Goal: Navigation & Orientation: Understand site structure

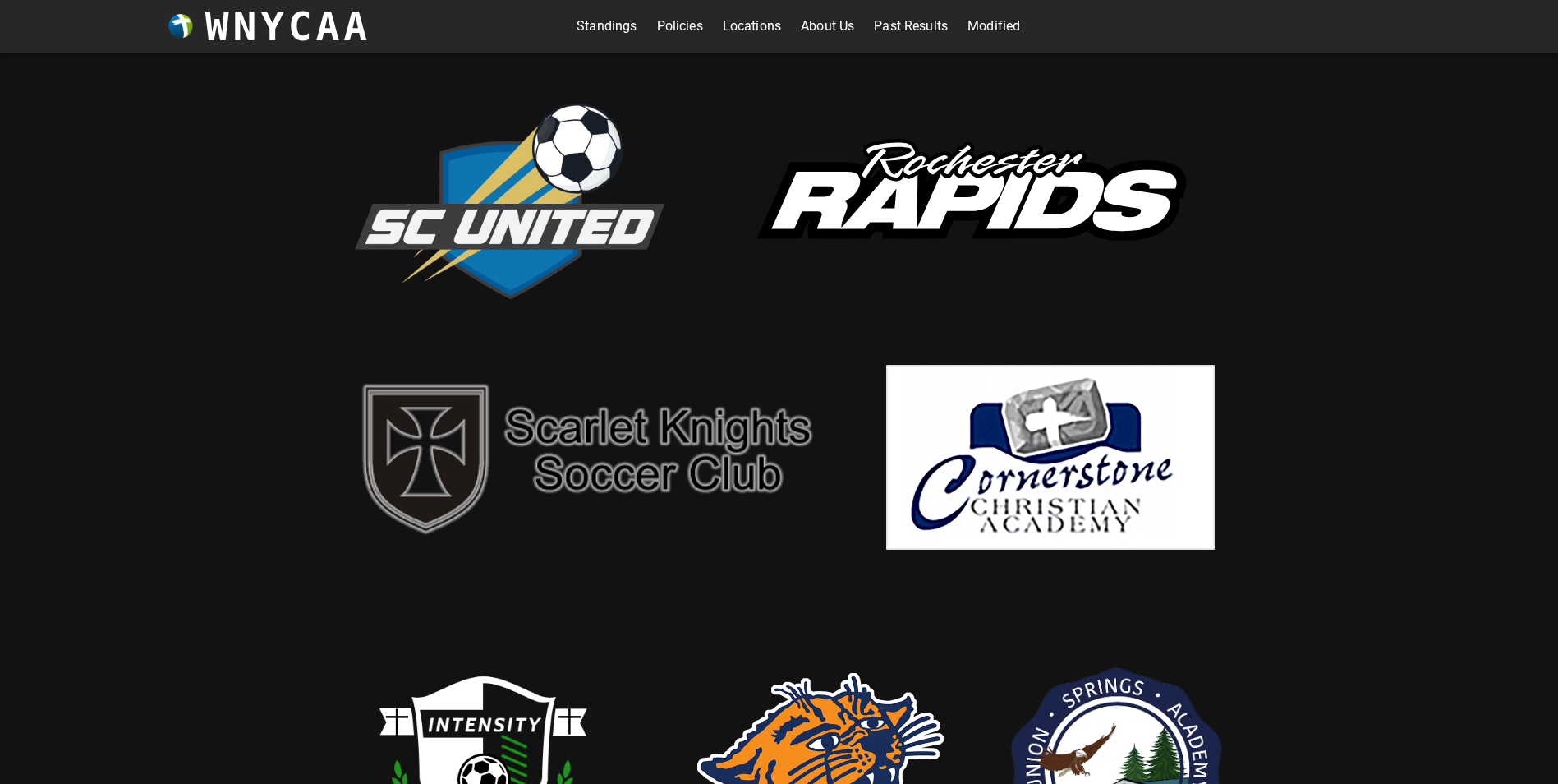
click at [601, 22] on link "Standings" at bounding box center [607, 26] width 60 height 27
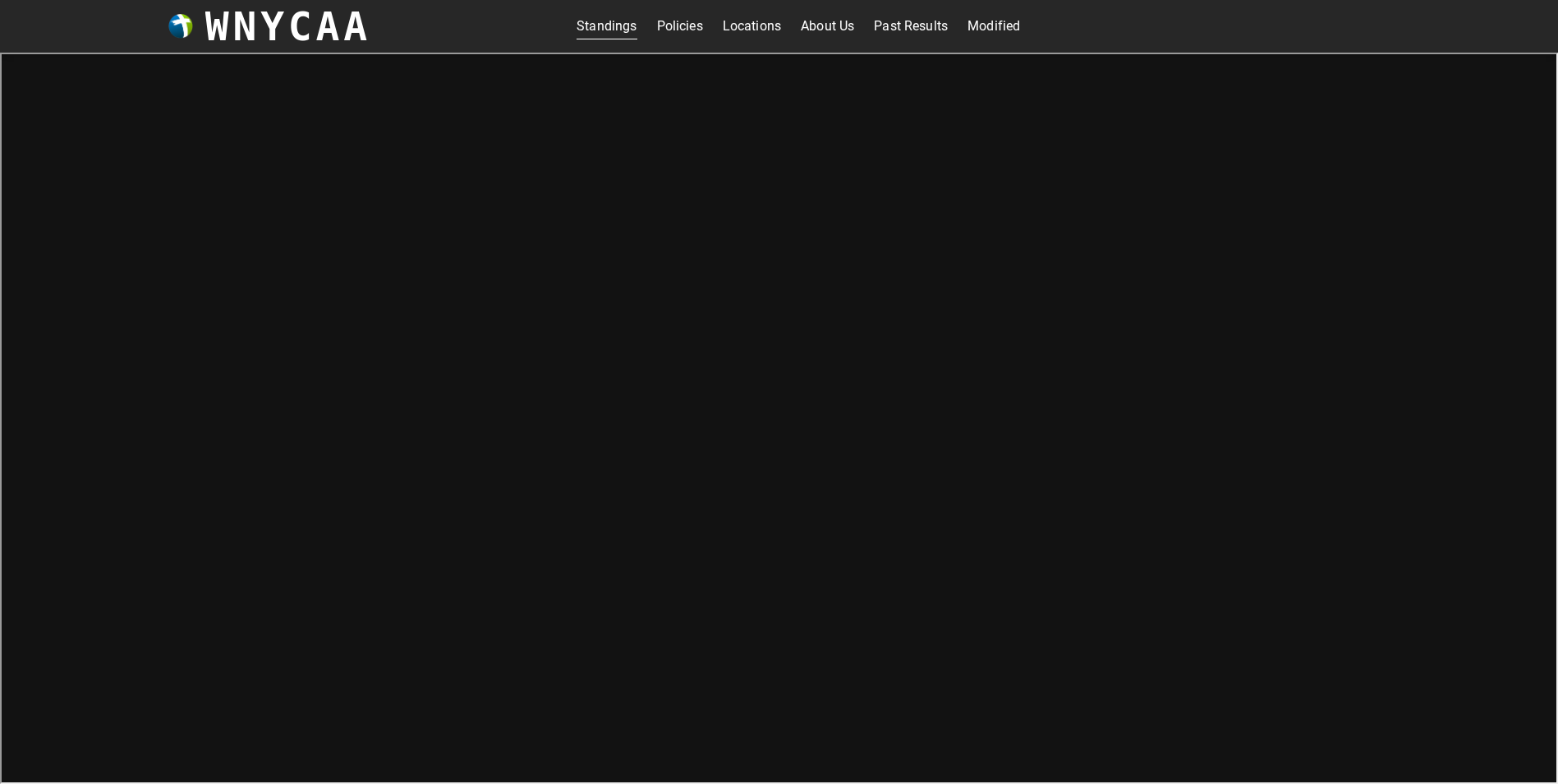
click at [813, 28] on link "About Us" at bounding box center [828, 26] width 53 height 27
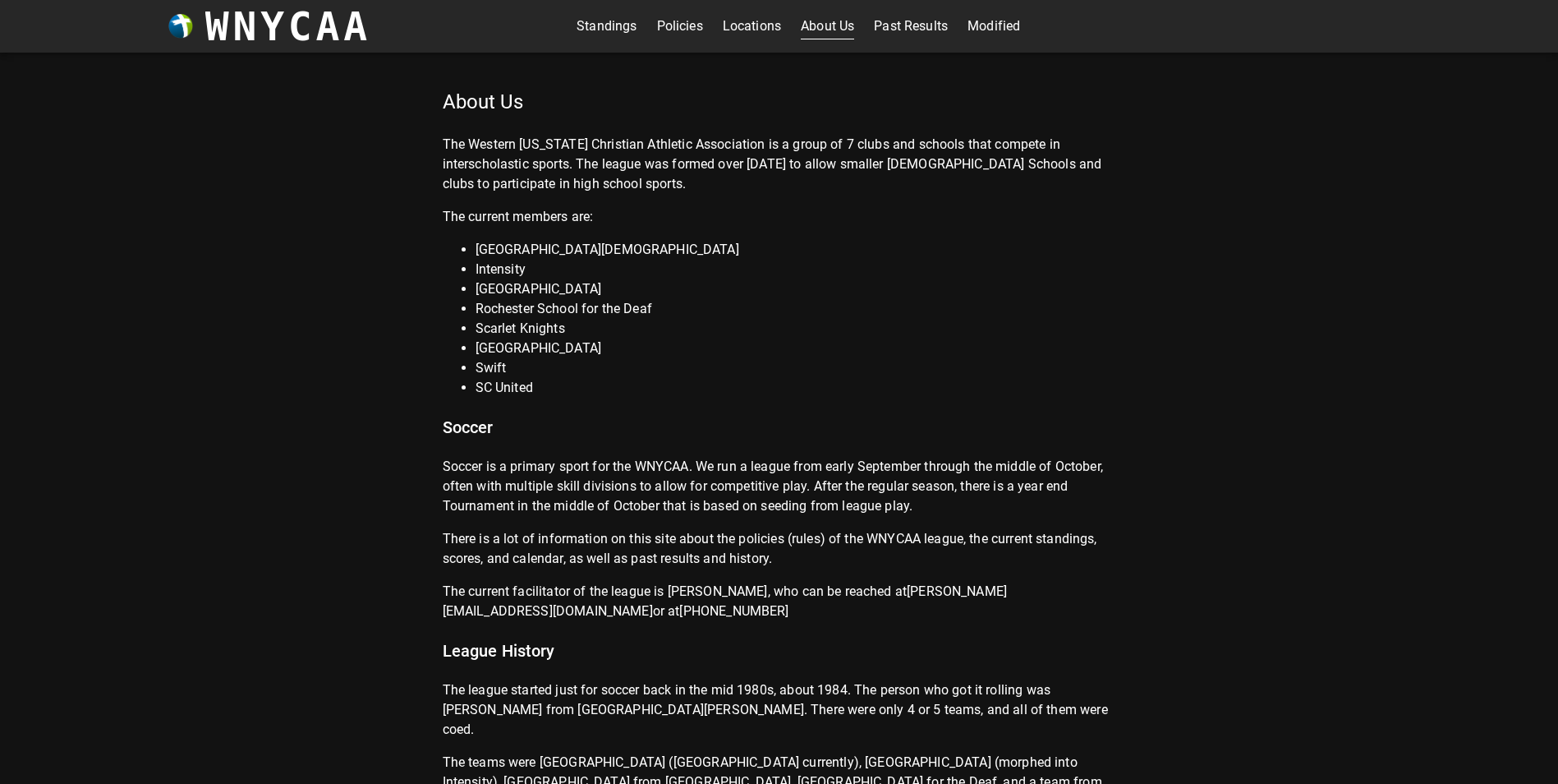
click at [596, 15] on link "Standings" at bounding box center [607, 26] width 60 height 27
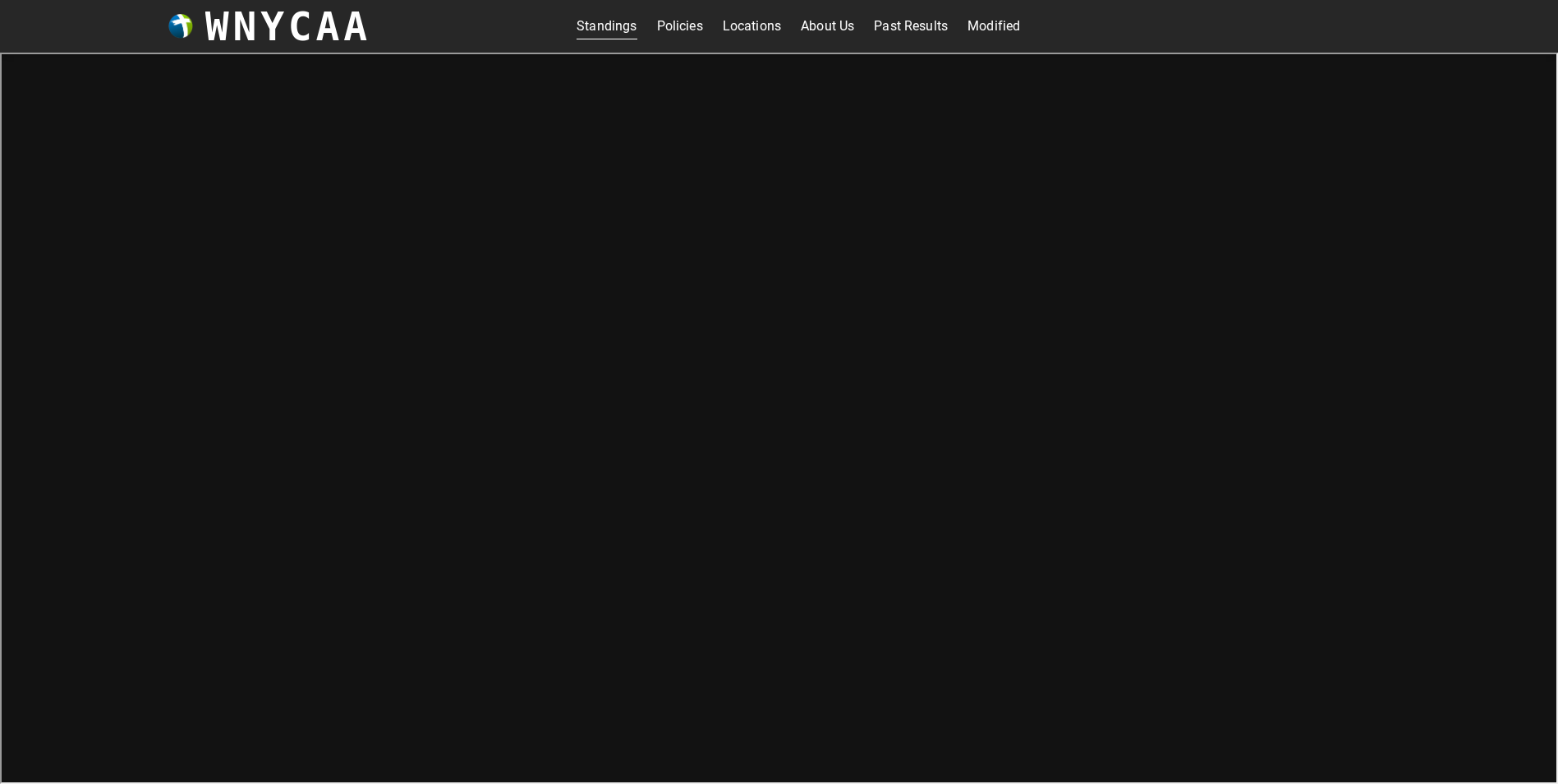
click at [657, 27] on link "Policies" at bounding box center [681, 26] width 46 height 27
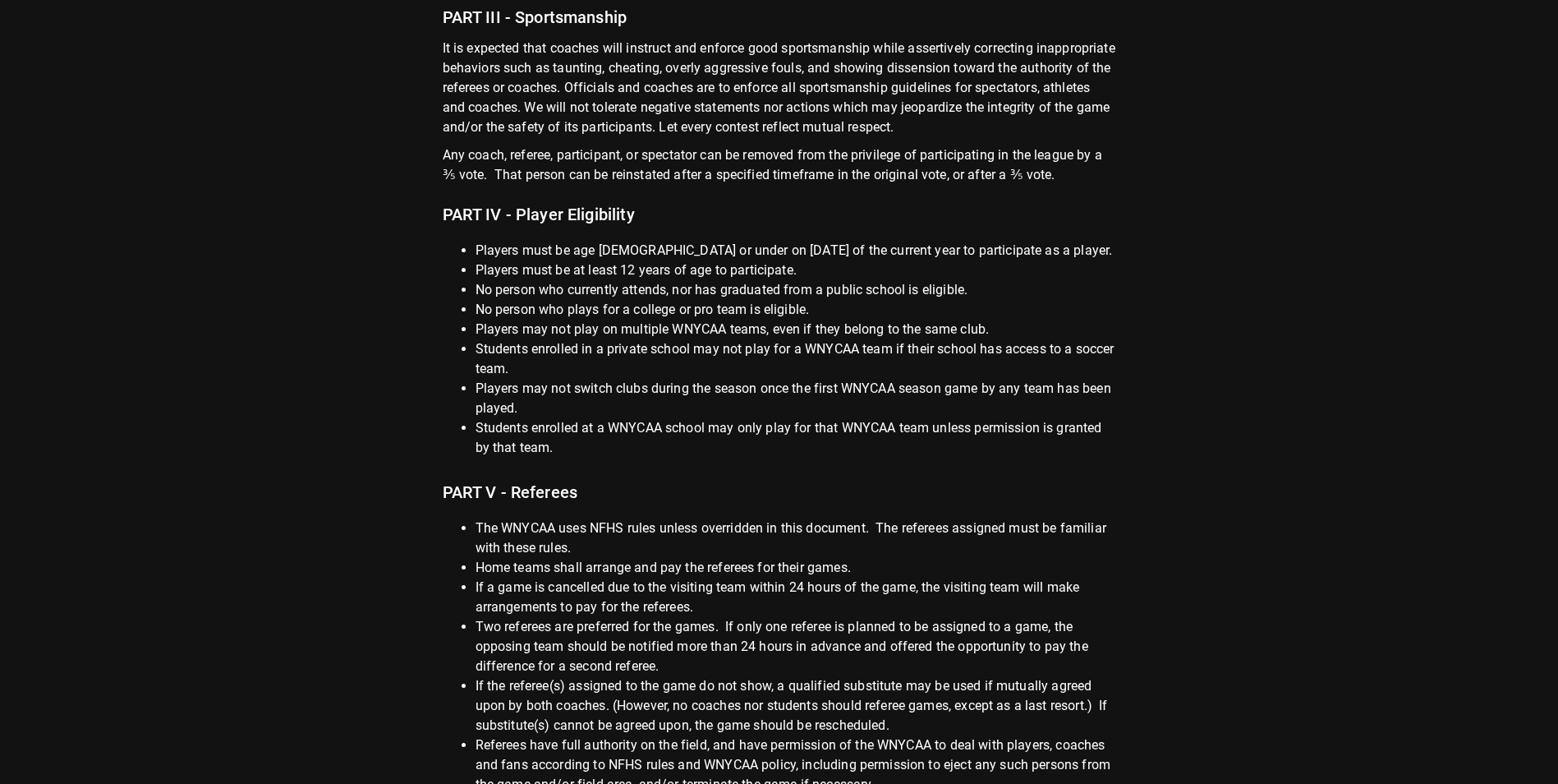
scroll to position [575, 0]
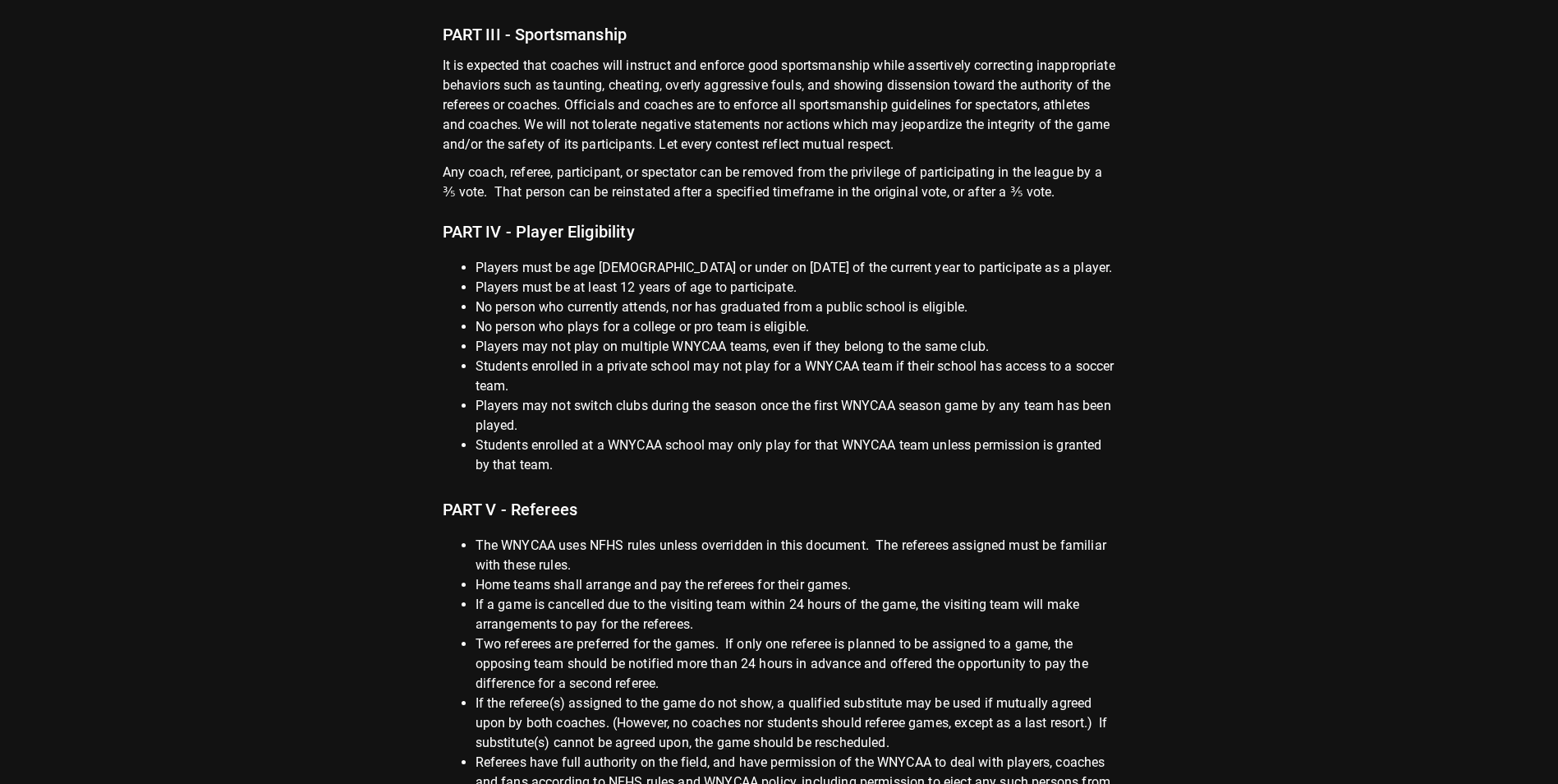
drag, startPoint x: 598, startPoint y: 373, endPoint x: 437, endPoint y: 365, distance: 161.2
drag, startPoint x: 437, startPoint y: 365, endPoint x: 379, endPoint y: 257, distance: 122.6
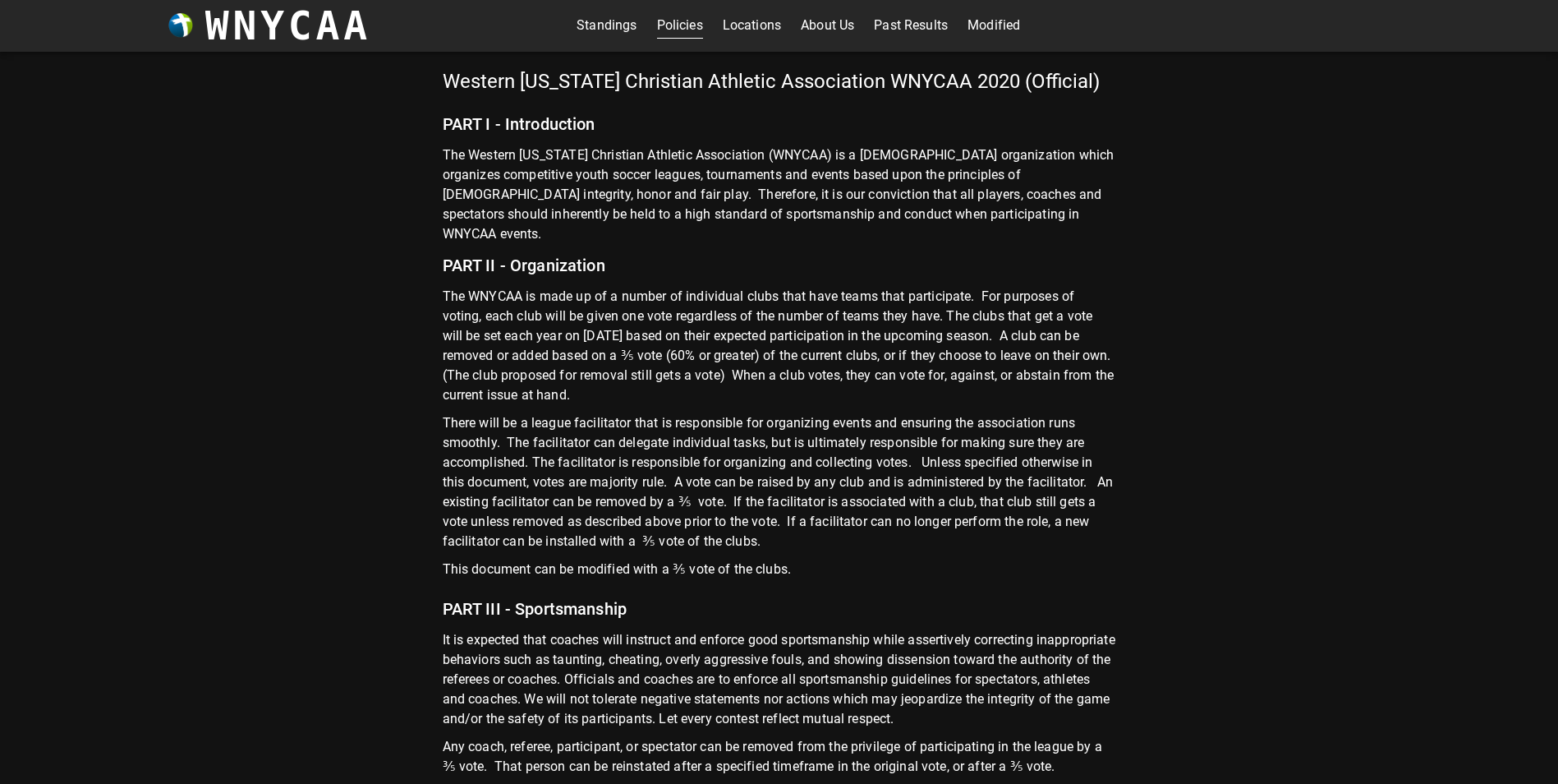
scroll to position [0, 0]
click at [755, 33] on link "Locations" at bounding box center [752, 26] width 58 height 27
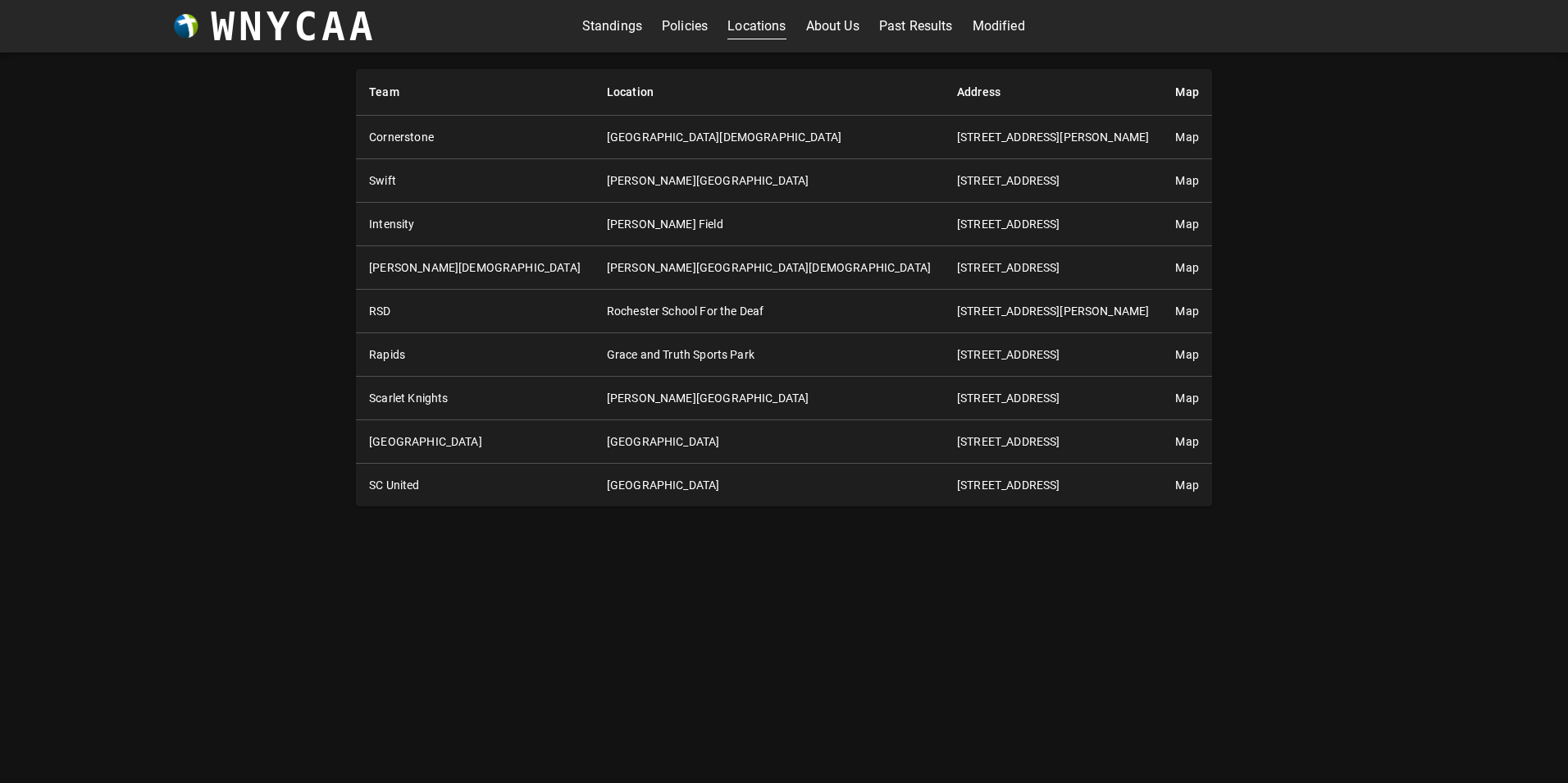
click at [816, 32] on link "About Us" at bounding box center [832, 26] width 53 height 26
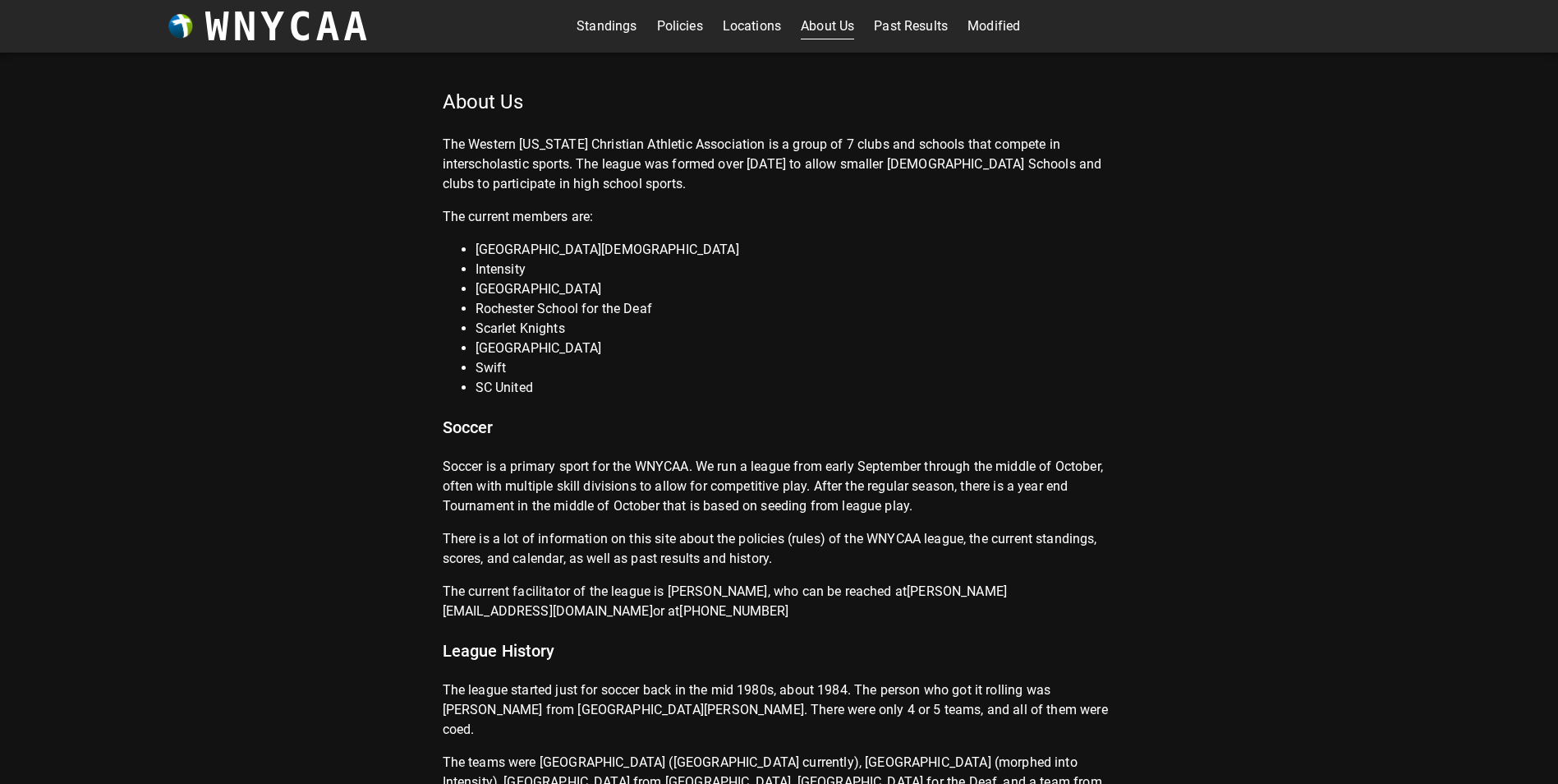
click at [881, 31] on link "Past Results" at bounding box center [911, 26] width 74 height 27
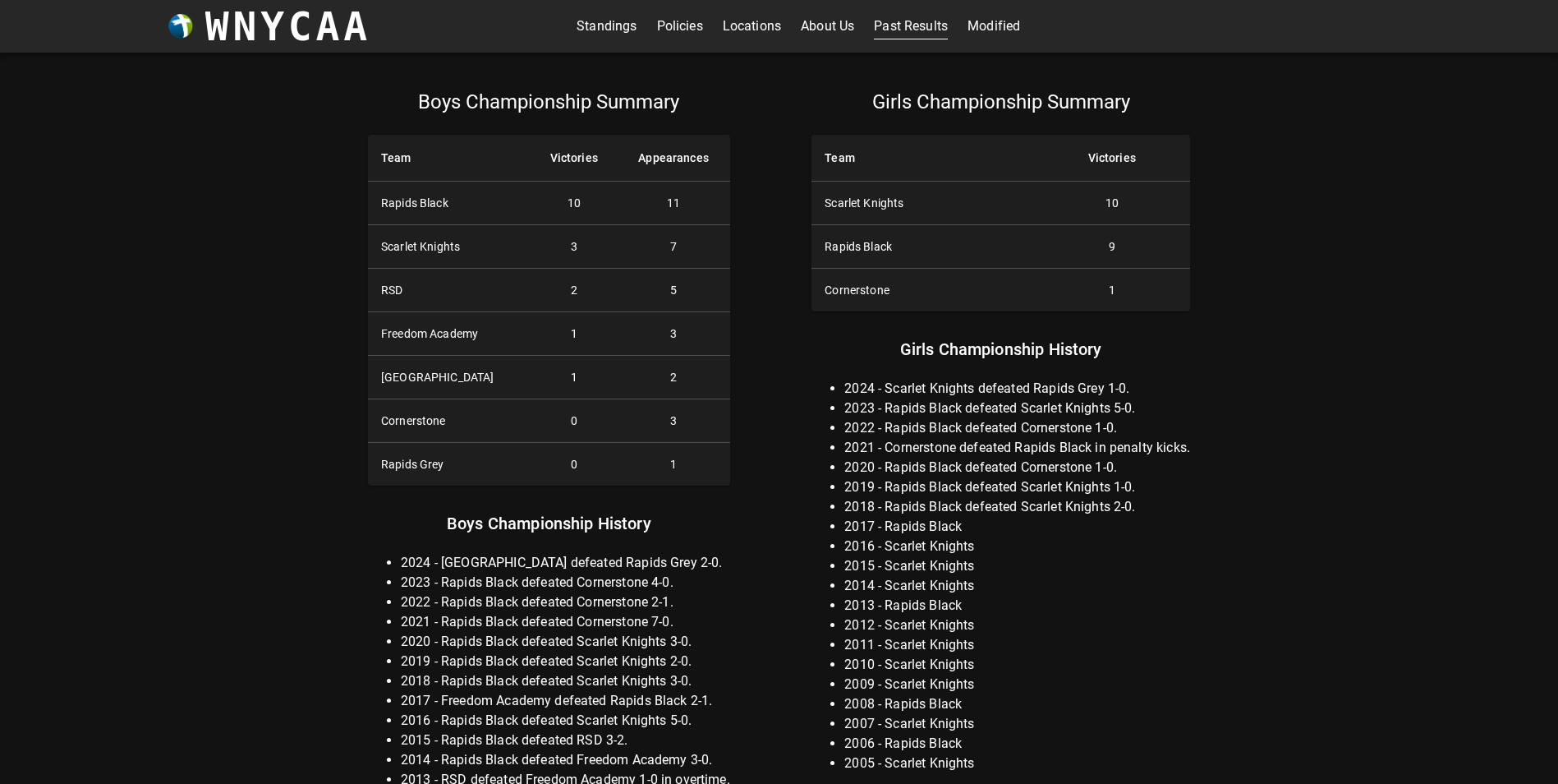
click at [1004, 30] on link "Modified" at bounding box center [993, 26] width 52 height 27
